Goal: Information Seeking & Learning: Learn about a topic

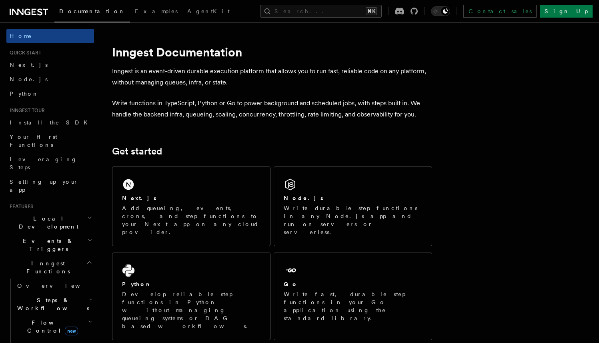
scroll to position [9, 0]
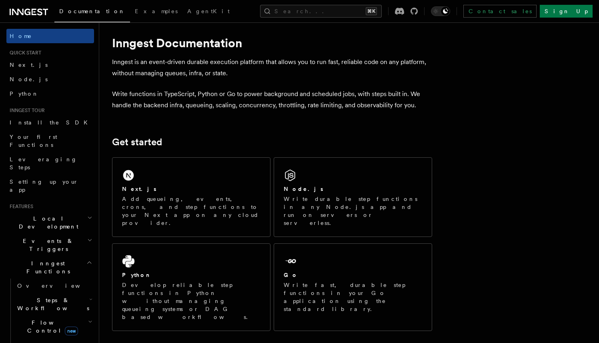
click at [183, 178] on div "Next.js Add queueing, events, crons, and step functions to your Next app on any…" at bounding box center [191, 197] width 158 height 79
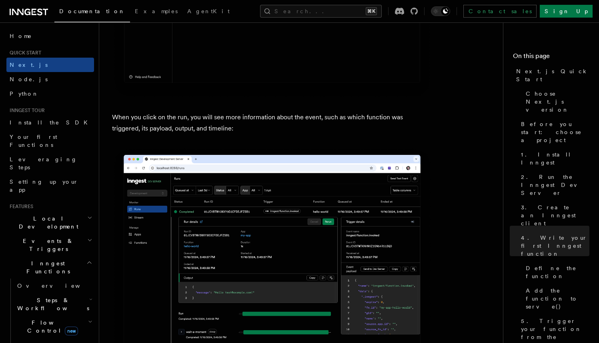
scroll to position [2886, 0]
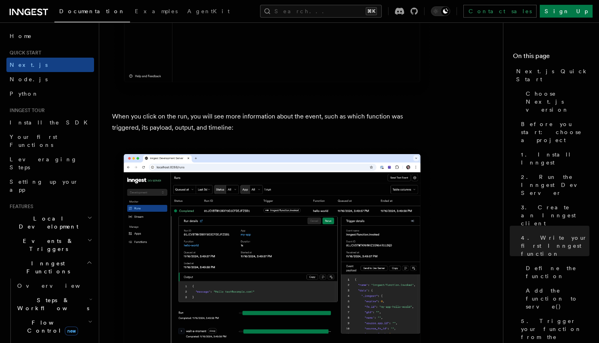
click at [212, 129] on p "When you click on the run, you will see more information about the event, such …" at bounding box center [272, 122] width 320 height 22
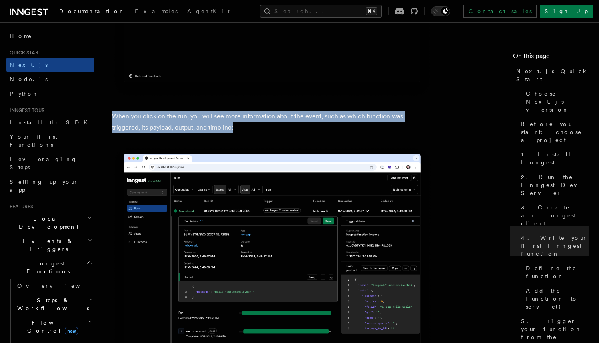
click at [212, 129] on p "When you click on the run, you will see more information about the event, such …" at bounding box center [272, 122] width 320 height 22
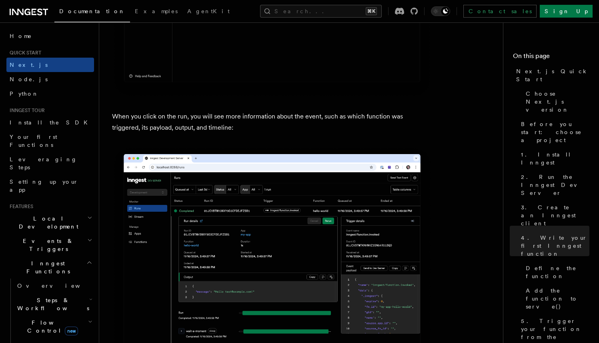
click at [212, 129] on p "When you click on the run, you will see more information about the event, such …" at bounding box center [272, 122] width 320 height 22
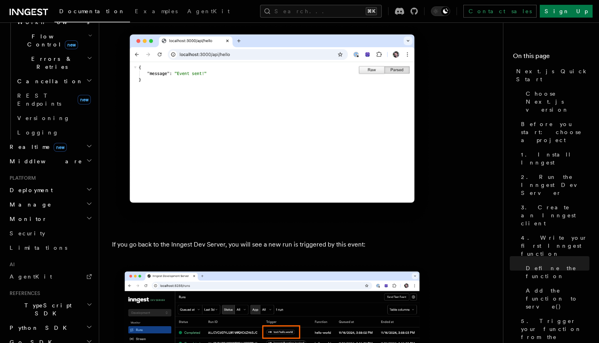
scroll to position [313, 0]
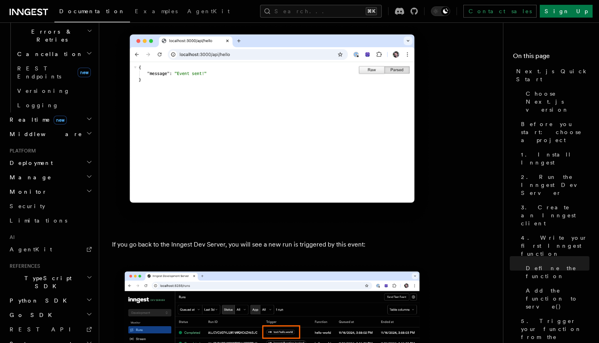
click at [33, 340] on span "System events" at bounding box center [40, 344] width 68 height 8
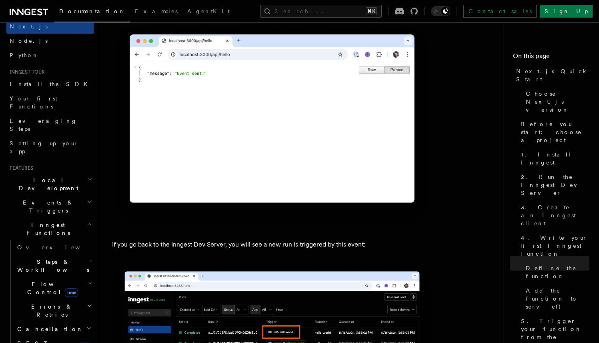
scroll to position [0, 0]
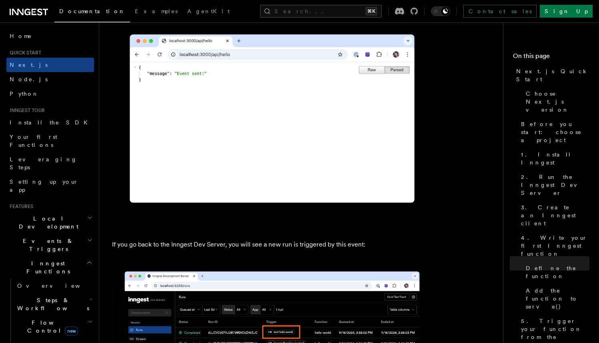
click at [29, 8] on icon at bounding box center [29, 12] width 38 height 10
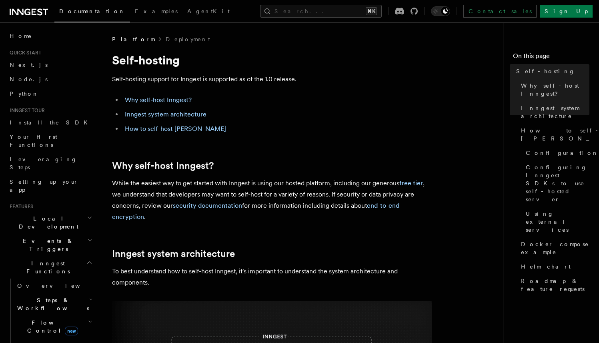
scroll to position [10, 0]
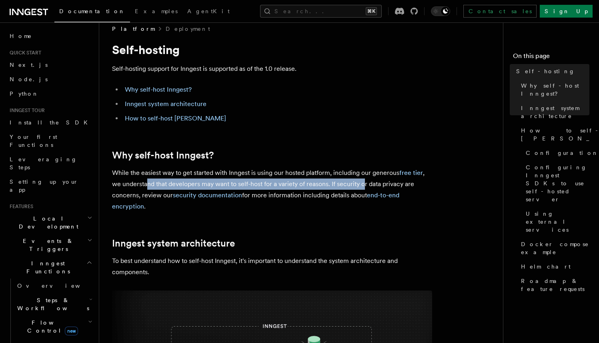
drag, startPoint x: 148, startPoint y: 182, endPoint x: 363, endPoint y: 179, distance: 214.8
click at [363, 179] on p "While the easiest way to get started with Inngest is using our hosted platform,…" at bounding box center [272, 189] width 320 height 45
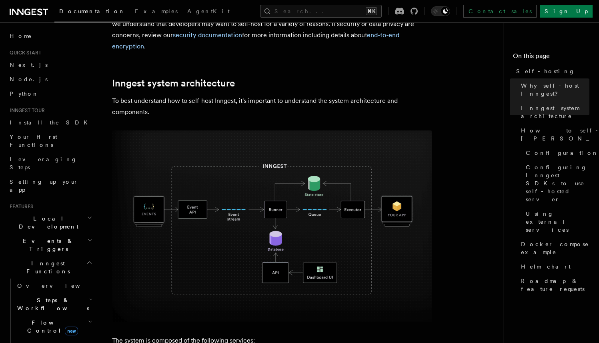
scroll to position [171, 0]
click at [363, 179] on img at bounding box center [272, 226] width 320 height 192
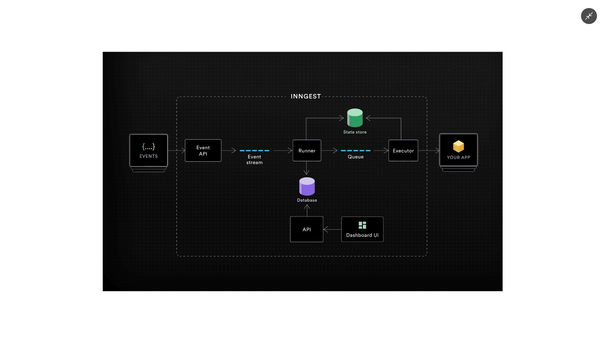
click at [388, 172] on img at bounding box center [302, 171] width 400 height 239
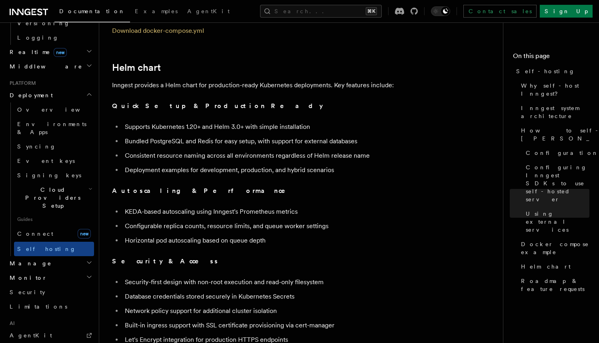
scroll to position [2720, 0]
click at [183, 120] on li "Supports Kubernetes 1.20+ and Helm 3.0+ with simple installation" at bounding box center [277, 125] width 310 height 11
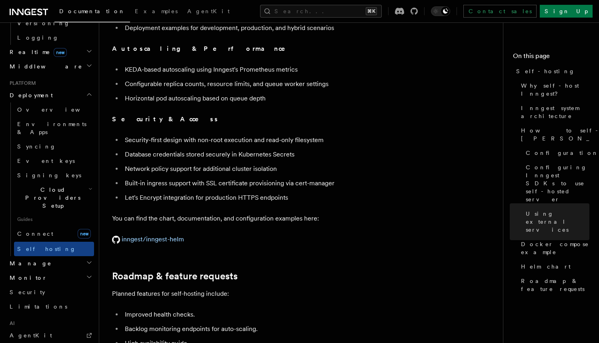
scroll to position [2863, 0]
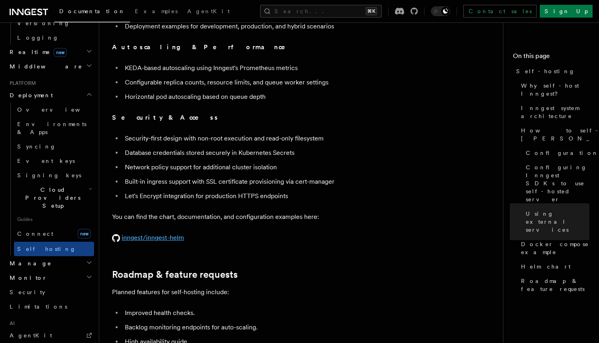
click at [142, 234] on link "inngest/inngest-helm" at bounding box center [148, 238] width 72 height 8
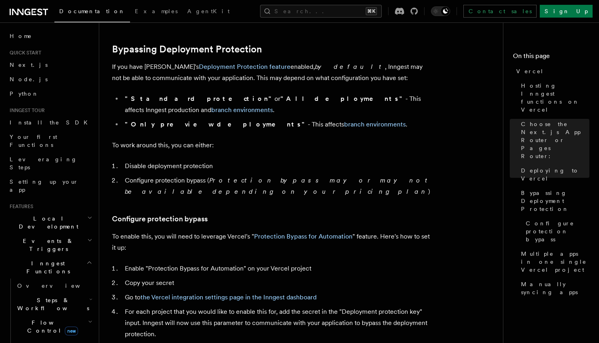
scroll to position [591, 0]
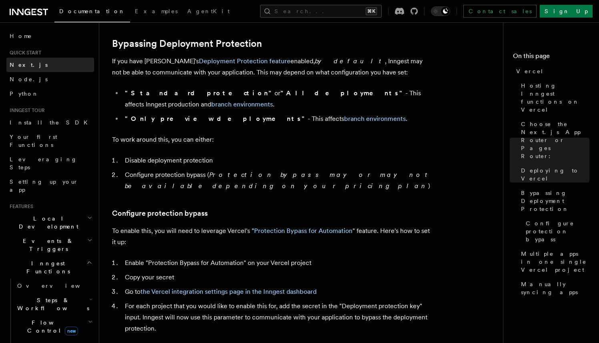
click at [20, 65] on span "Next.js" at bounding box center [29, 65] width 38 height 6
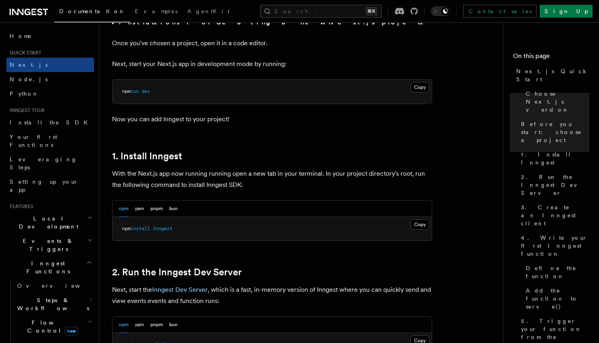
scroll to position [330, 0]
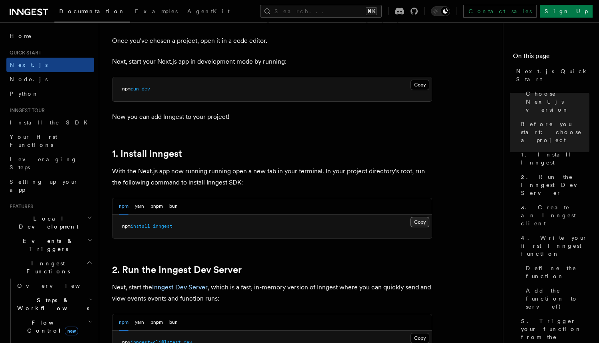
click at [417, 224] on button "Copy Copied" at bounding box center [419, 222] width 19 height 10
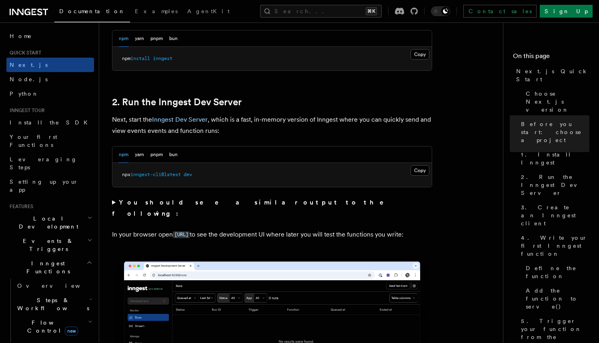
scroll to position [499, 0]
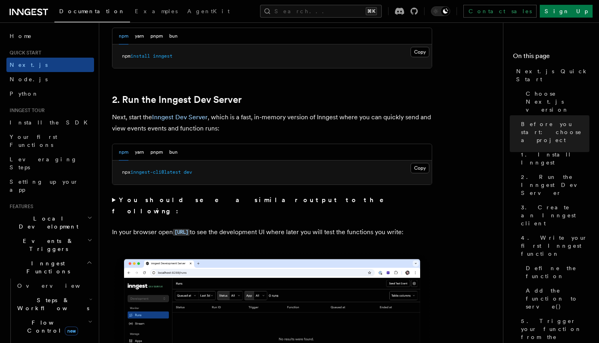
click at [200, 200] on strong "You should see a similar output to the following:" at bounding box center [253, 205] width 283 height 19
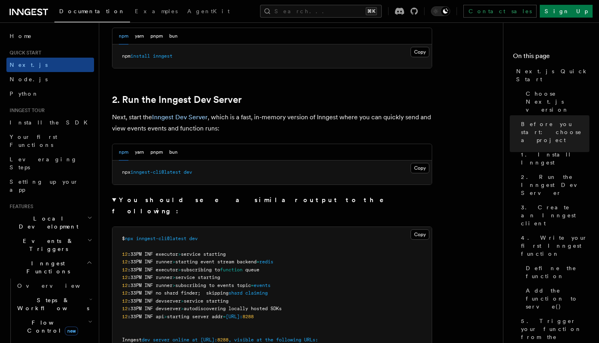
click at [198, 202] on strong "You should see a similar output to the following:" at bounding box center [253, 205] width 283 height 19
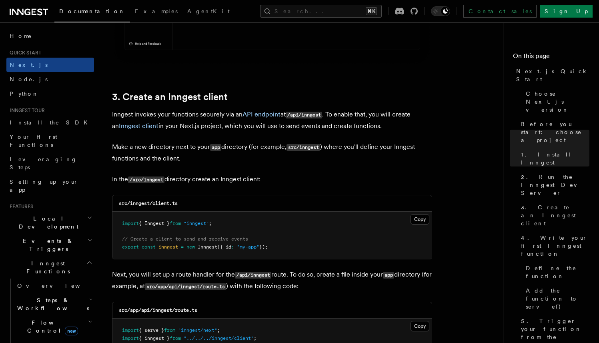
scroll to position [895, 0]
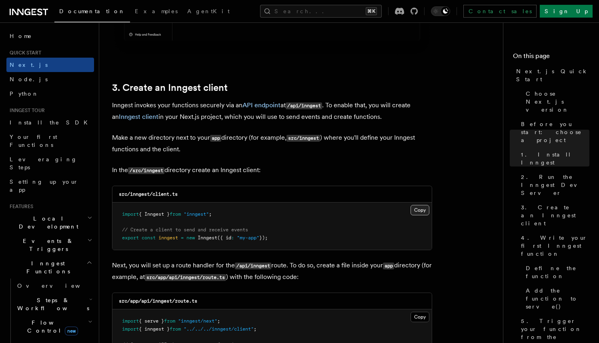
click at [414, 211] on button "Copy Copied" at bounding box center [419, 210] width 19 height 10
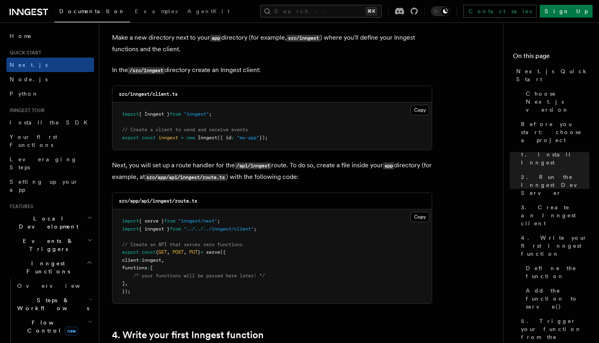
scroll to position [1015, 0]
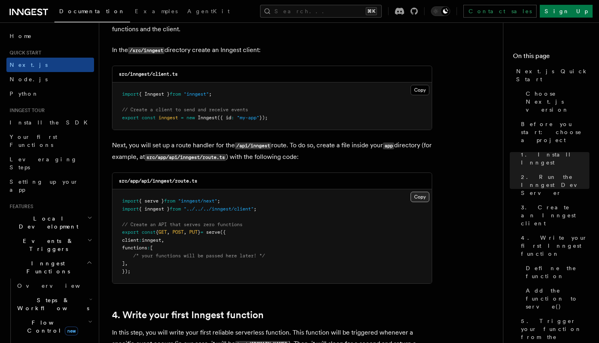
click at [425, 202] on button "Copy Copied" at bounding box center [419, 197] width 19 height 10
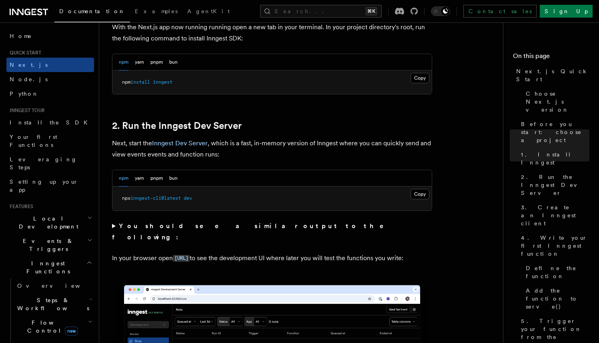
scroll to position [380, 0]
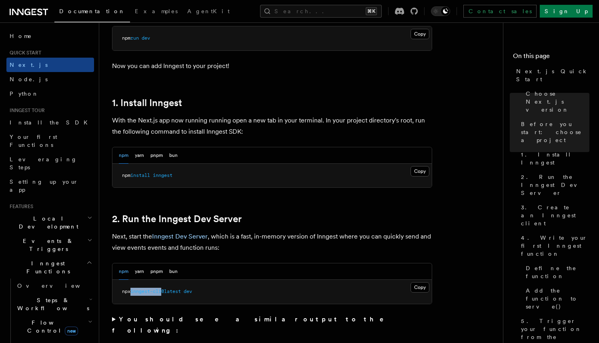
drag, startPoint x: 133, startPoint y: 292, endPoint x: 165, endPoint y: 292, distance: 32.0
click at [165, 292] on span "npx inngest-cli@latest dev" at bounding box center [157, 291] width 70 height 6
copy span "inngest-cli"
click at [165, 295] on pre "npx inngest-cli@latest dev" at bounding box center [271, 292] width 319 height 24
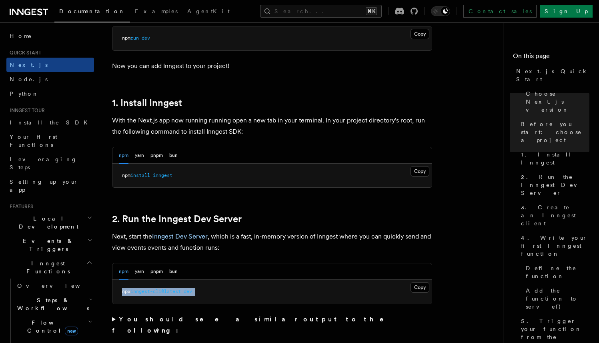
click at [165, 295] on pre "npx inngest-cli@latest dev" at bounding box center [271, 292] width 319 height 24
copy div "npx inngest-cli@latest dev"
click at [412, 288] on button "Copy Copied" at bounding box center [419, 287] width 19 height 10
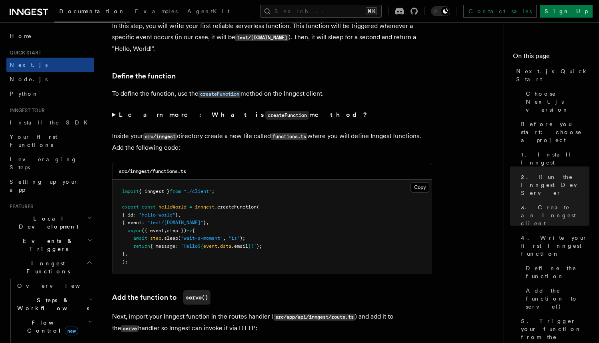
scroll to position [1324, 0]
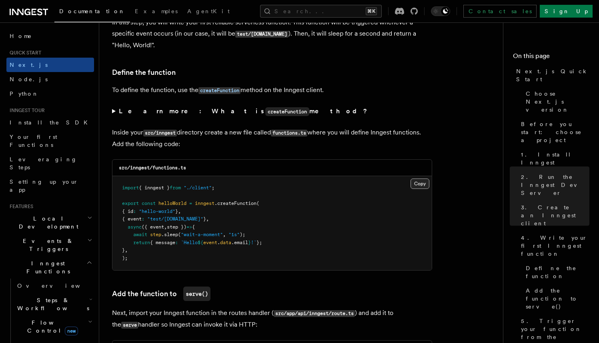
click at [424, 188] on button "Copy Copied" at bounding box center [419, 183] width 19 height 10
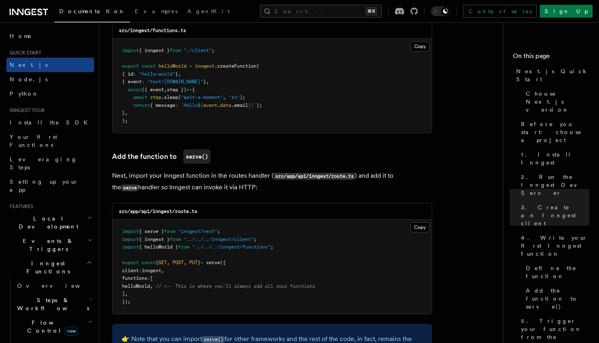
scroll to position [1463, 0]
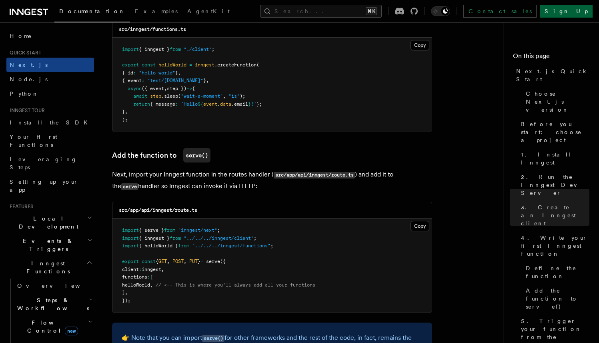
click at [575, 13] on link "Sign Up" at bounding box center [565, 11] width 53 height 13
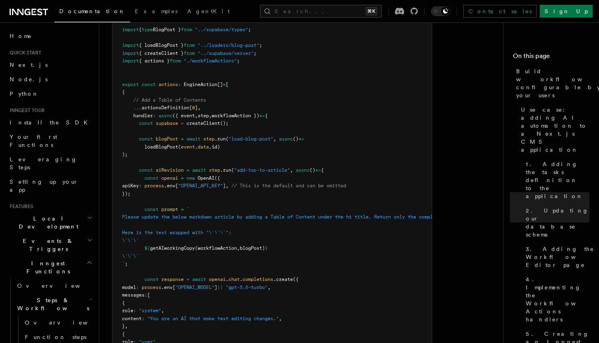
scroll to position [2858, 0]
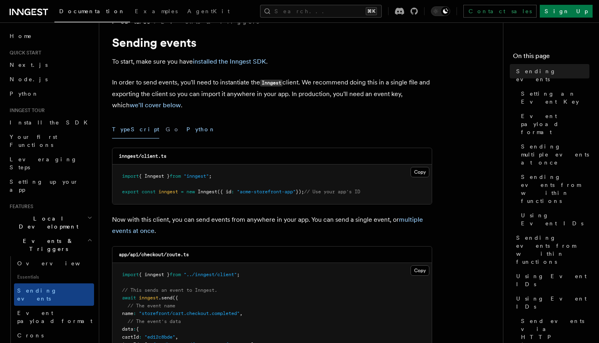
scroll to position [20, 0]
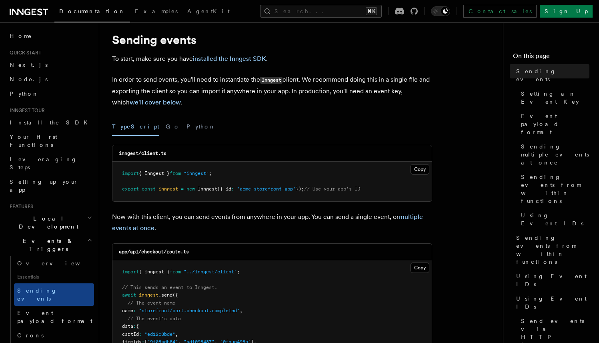
click at [206, 189] on span "Inngest" at bounding box center [208, 189] width 20 height 6
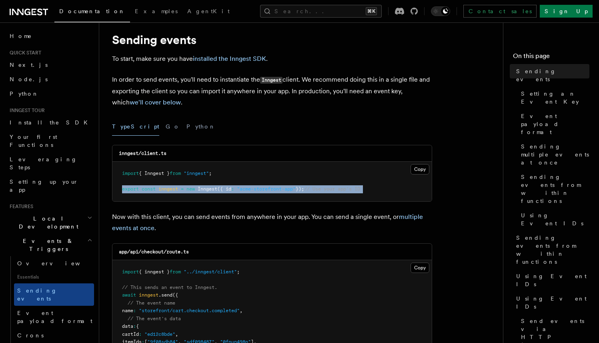
click at [206, 189] on span "Inngest" at bounding box center [208, 189] width 20 height 6
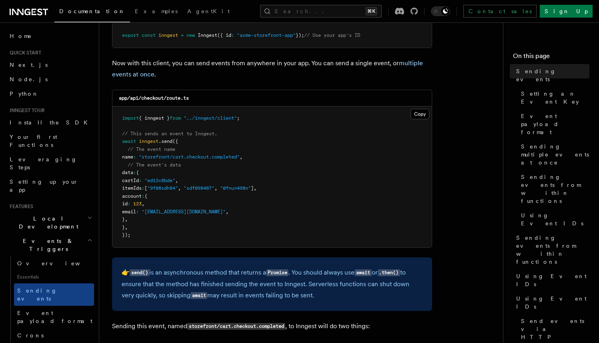
scroll to position [177, 0]
